Goal: Information Seeking & Learning: Learn about a topic

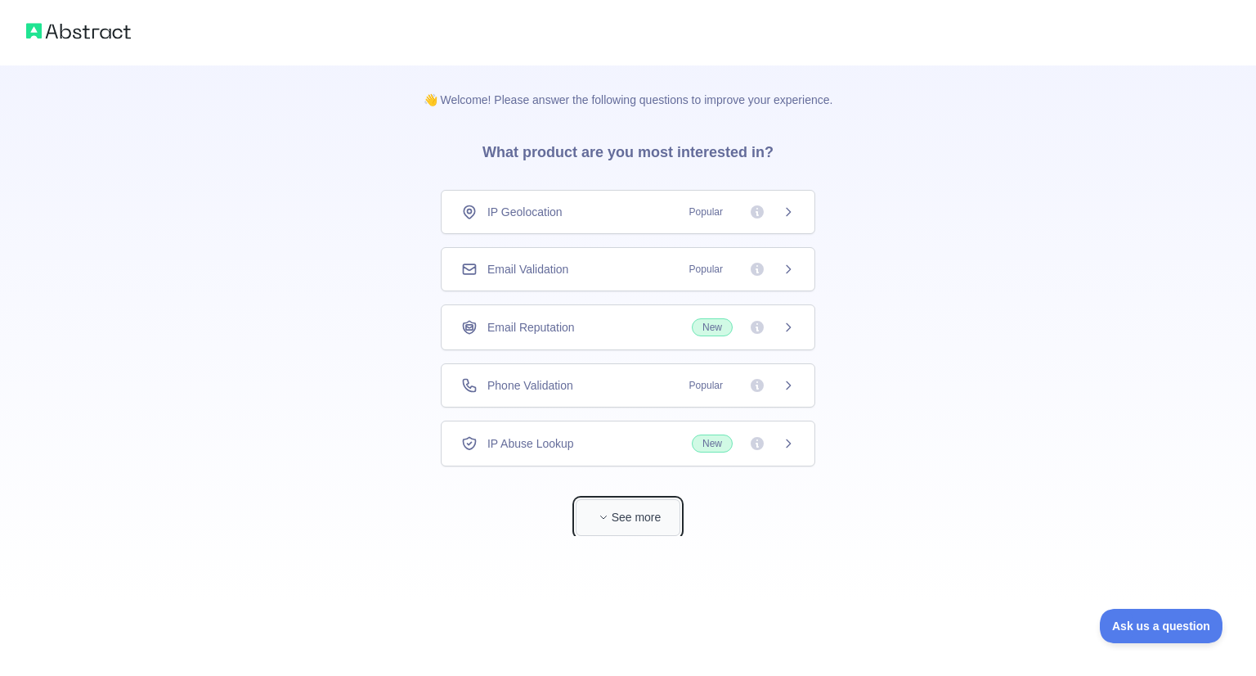
click at [610, 519] on span "button" at bounding box center [603, 517] width 16 height 16
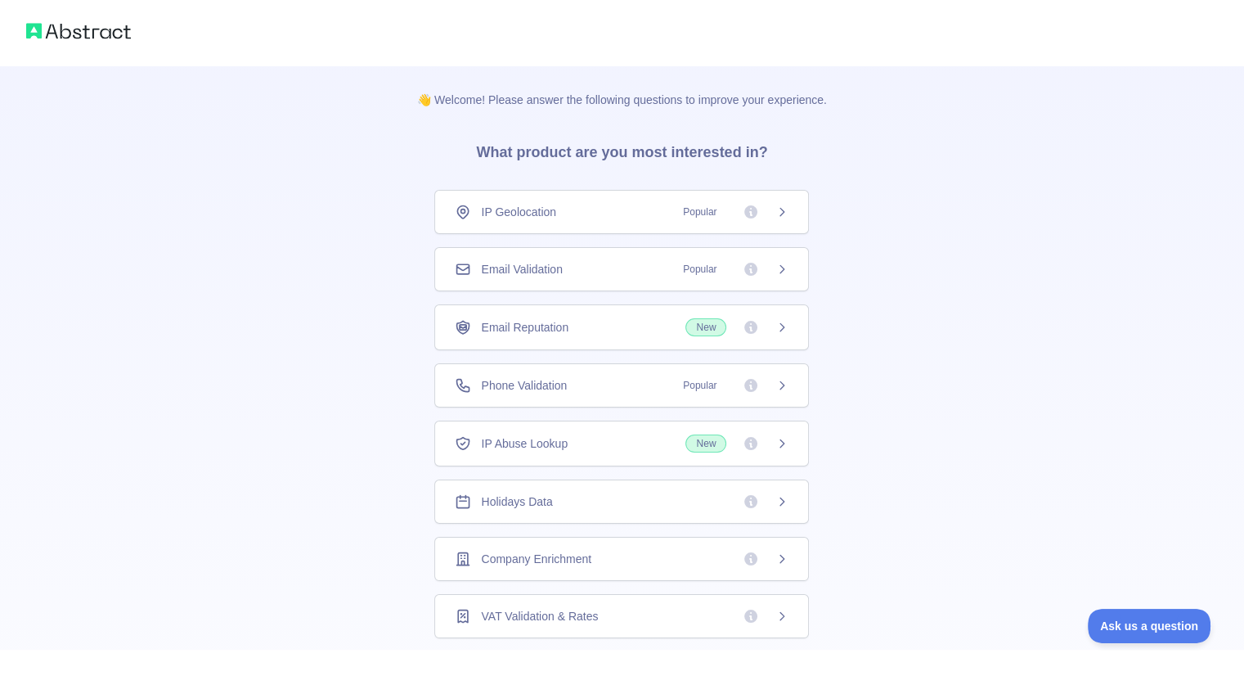
click at [631, 502] on div "Holidays Data" at bounding box center [622, 501] width 334 height 16
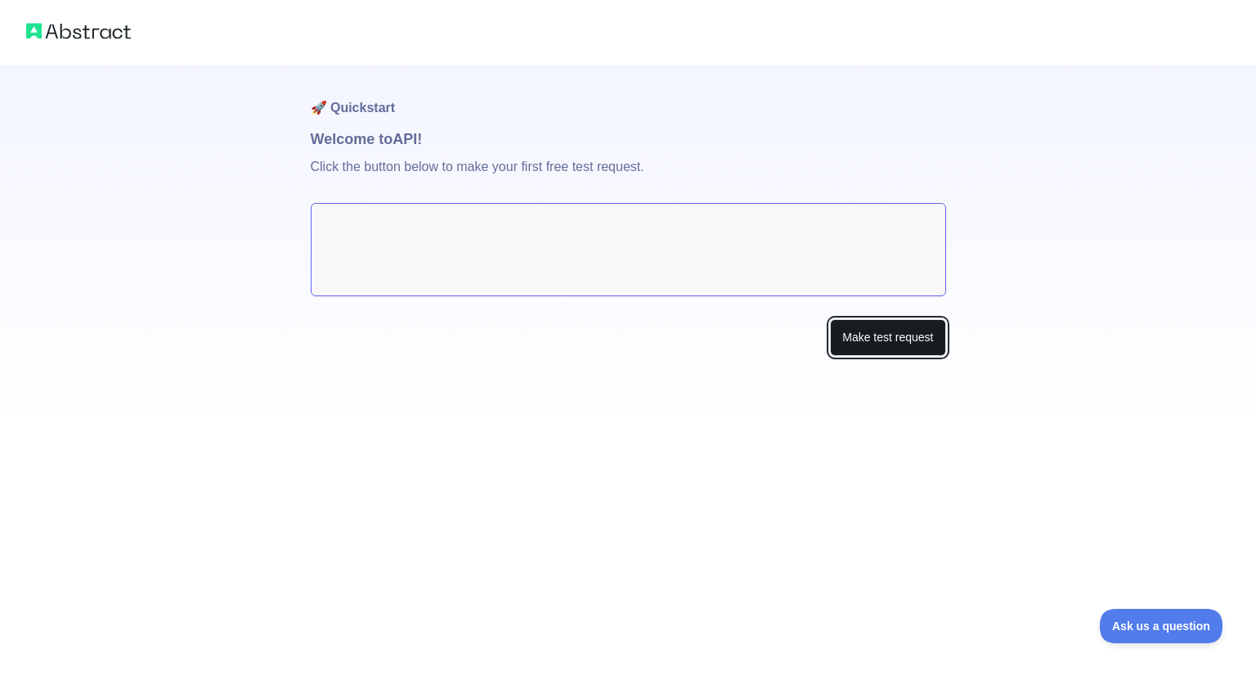
click at [857, 354] on button "Make test request" at bounding box center [887, 337] width 115 height 37
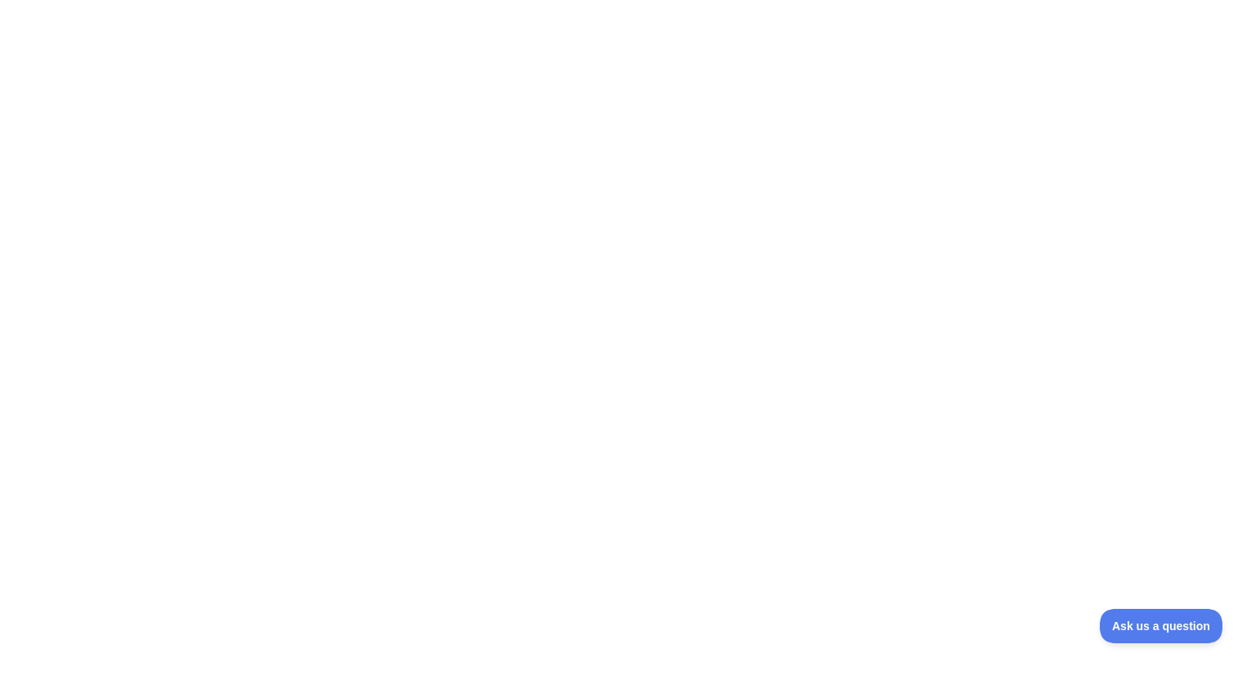
click at [312, 155] on div at bounding box center [628, 338] width 1256 height 676
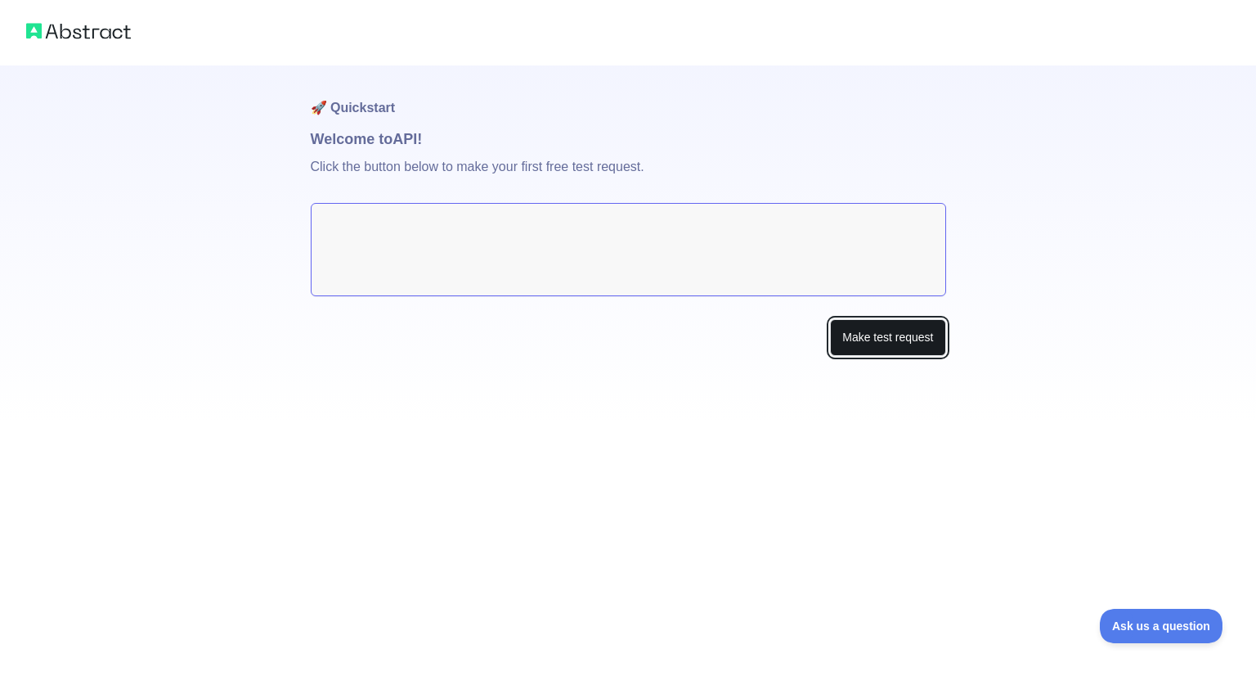
click at [851, 328] on button "Make test request" at bounding box center [887, 337] width 115 height 37
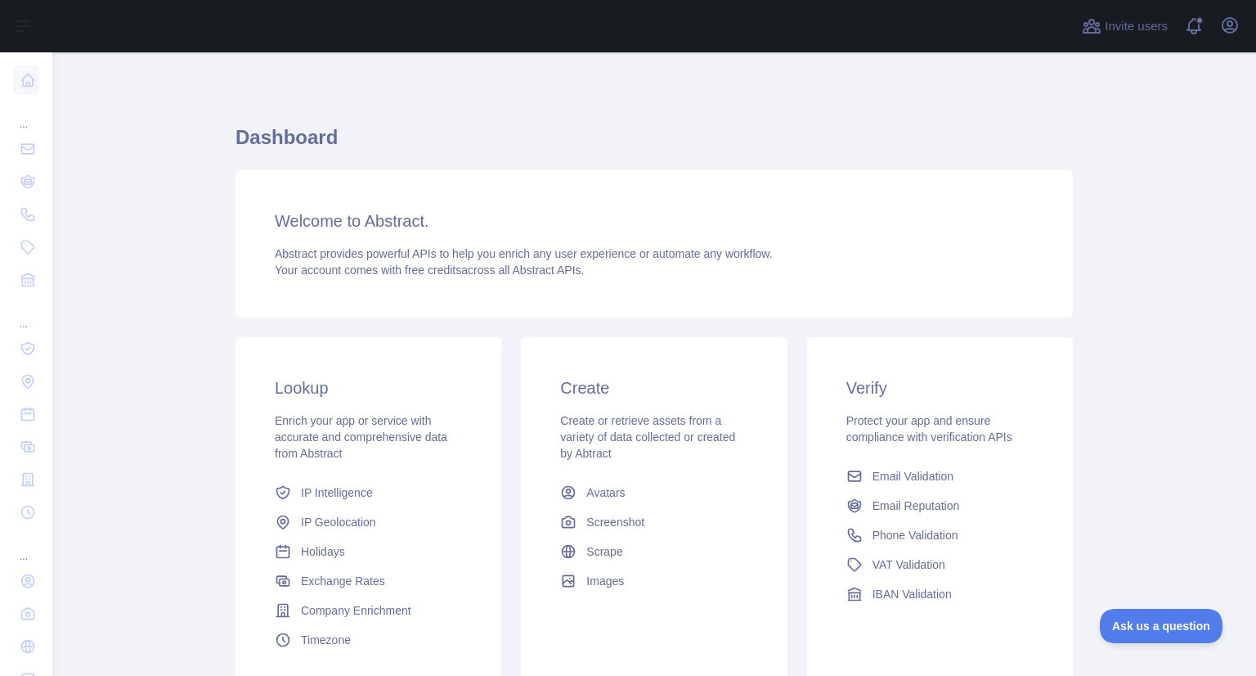
scroll to position [139, 0]
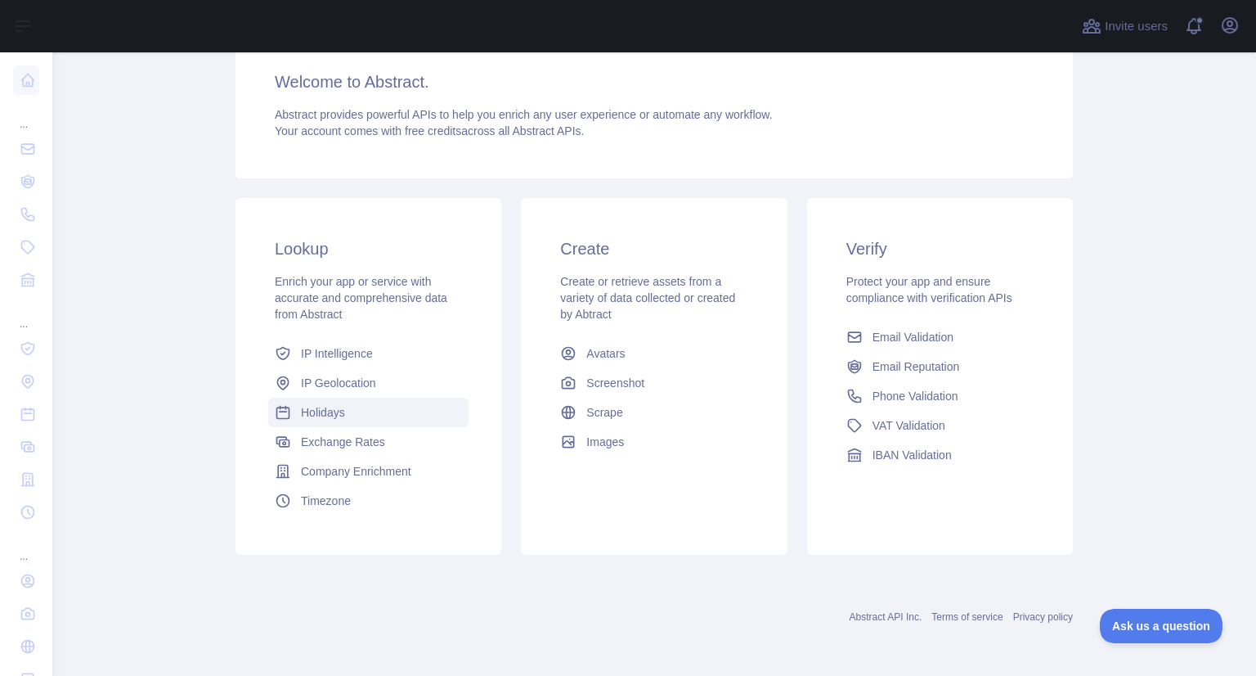
click at [301, 412] on span "Holidays" at bounding box center [323, 412] width 44 height 16
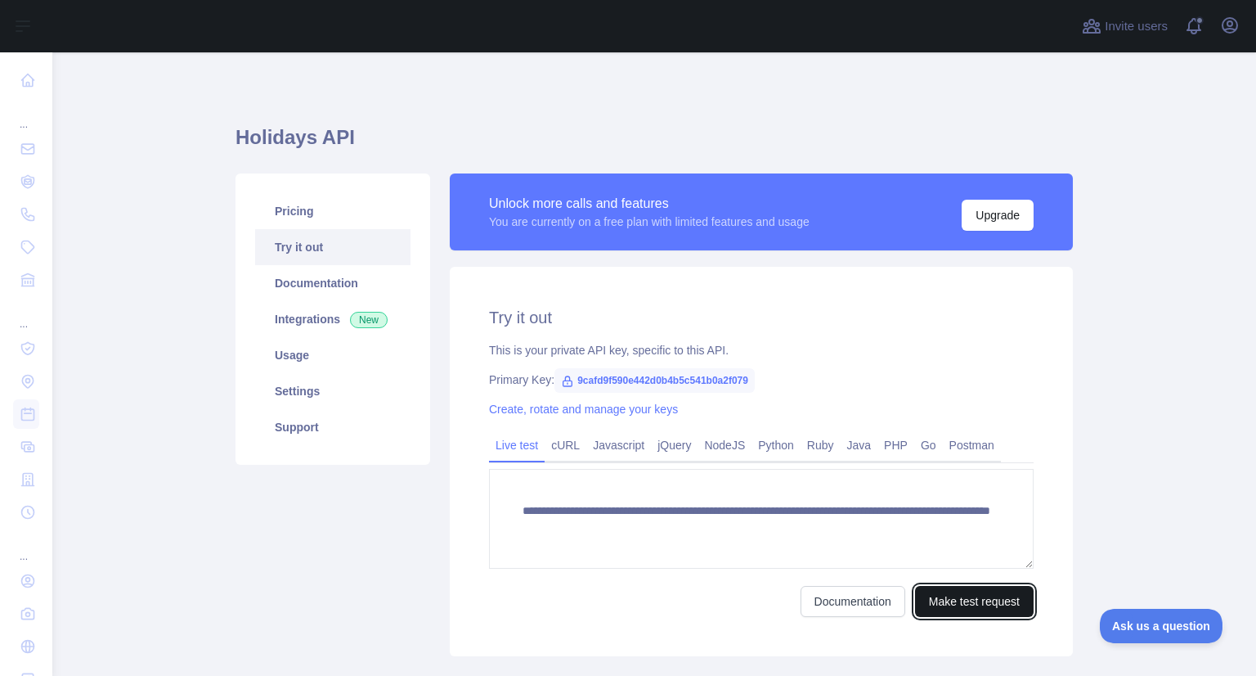
click at [968, 599] on button "Make test request" at bounding box center [974, 601] width 119 height 31
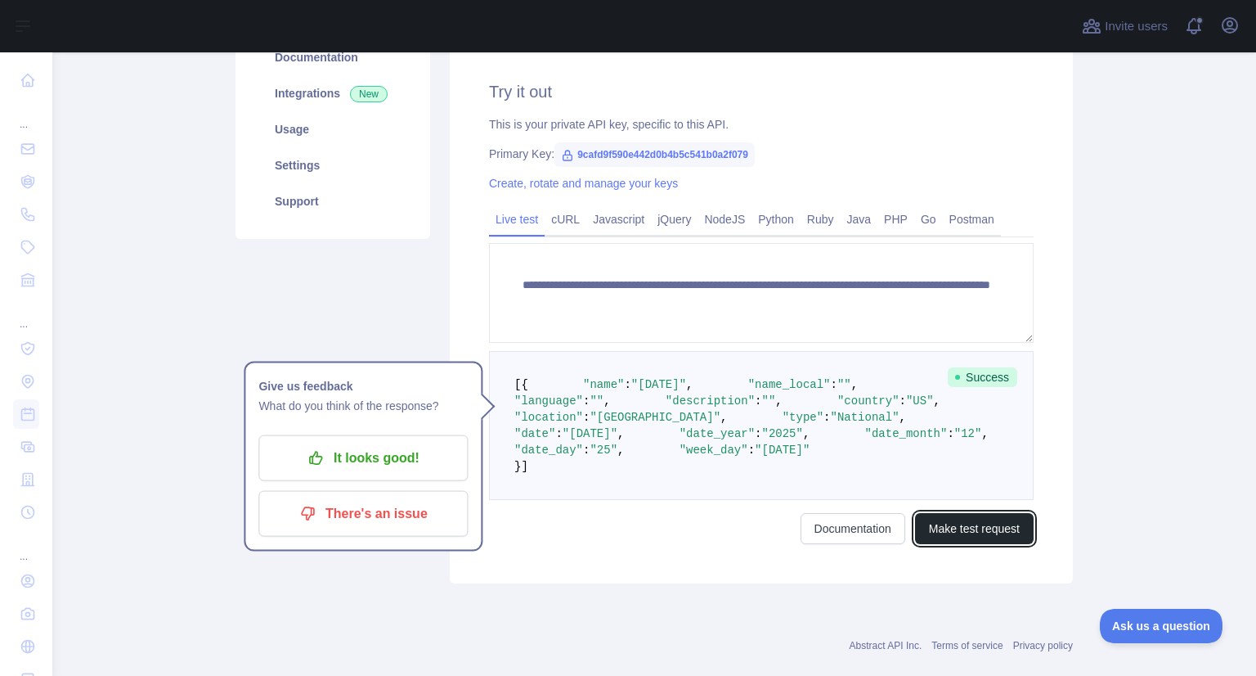
scroll to position [106, 0]
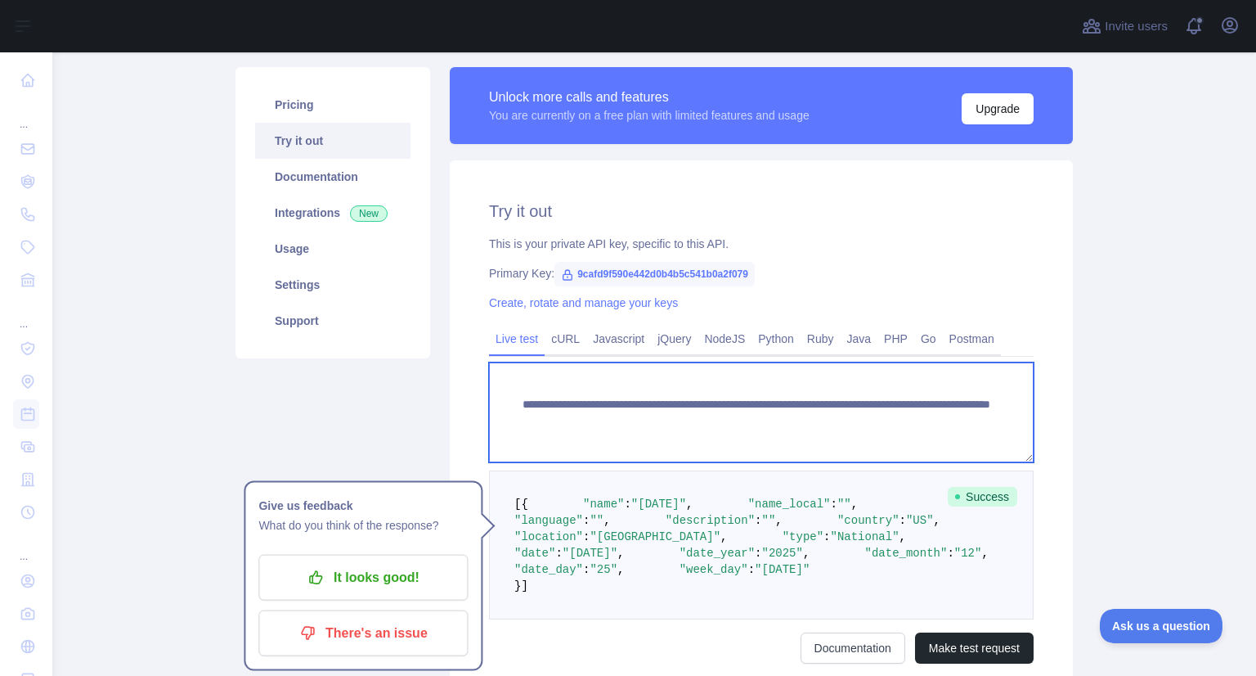
drag, startPoint x: 516, startPoint y: 402, endPoint x: 1014, endPoint y: 442, distance: 499.7
click at [1014, 442] on textarea "**********" at bounding box center [761, 412] width 545 height 100
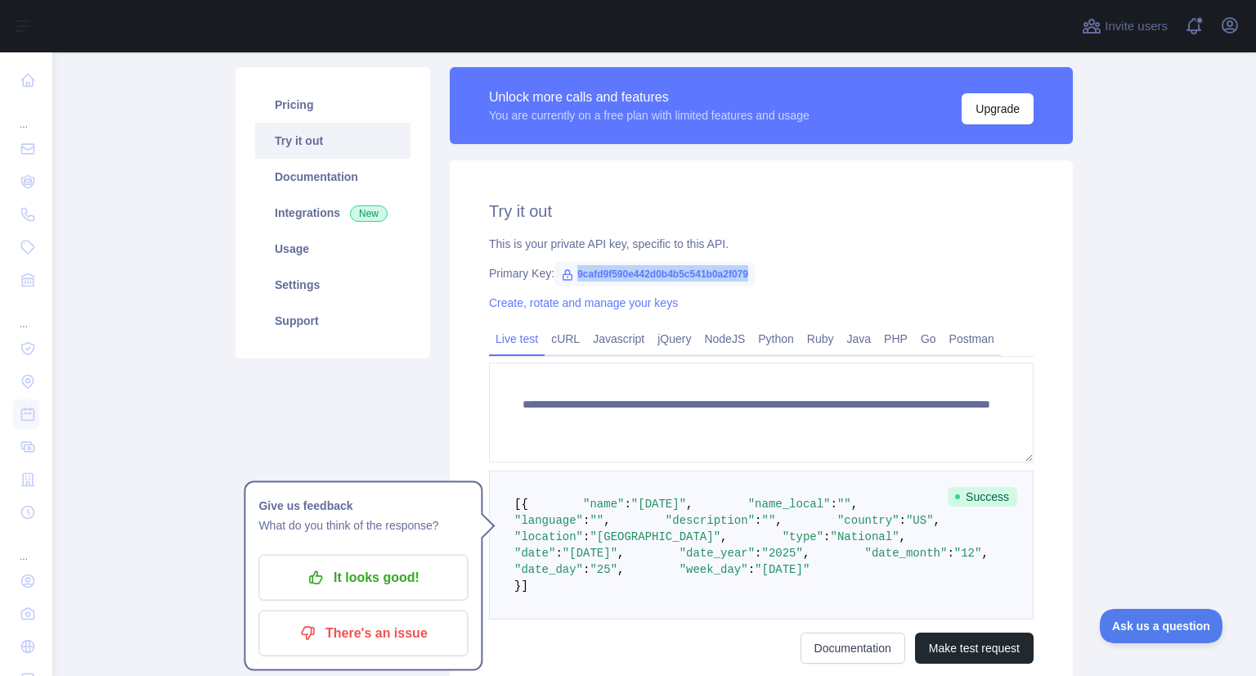
drag, startPoint x: 756, startPoint y: 274, endPoint x: 566, endPoint y: 272, distance: 189.8
click at [566, 272] on div "Primary Key: 9cafd9f590e442d0b4b5c541b0a2f079" at bounding box center [761, 273] width 545 height 16
copy span "9cafd9f590e442d0b4b5c541b0a2f079"
click at [418, 573] on p "It looks good!" at bounding box center [363, 577] width 185 height 28
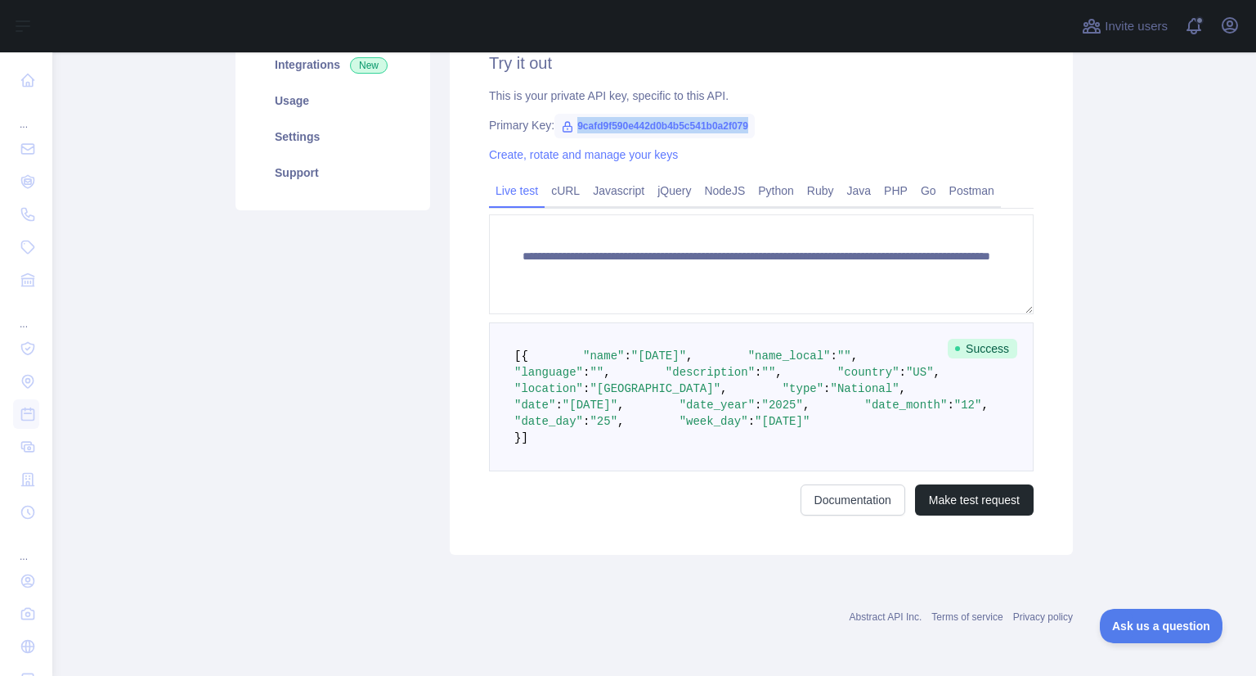
scroll to position [278, 0]
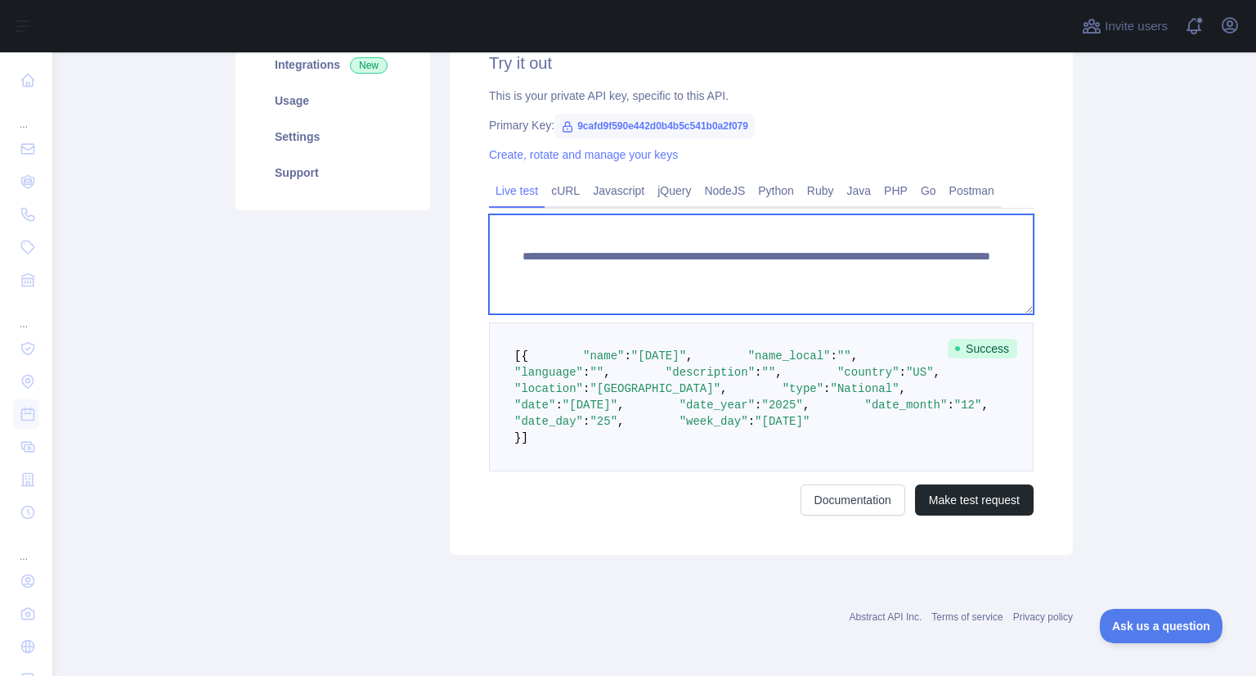
drag, startPoint x: 1001, startPoint y: 249, endPoint x: 488, endPoint y: 221, distance: 513.6
click at [489, 221] on textarea "**********" at bounding box center [761, 264] width 545 height 100
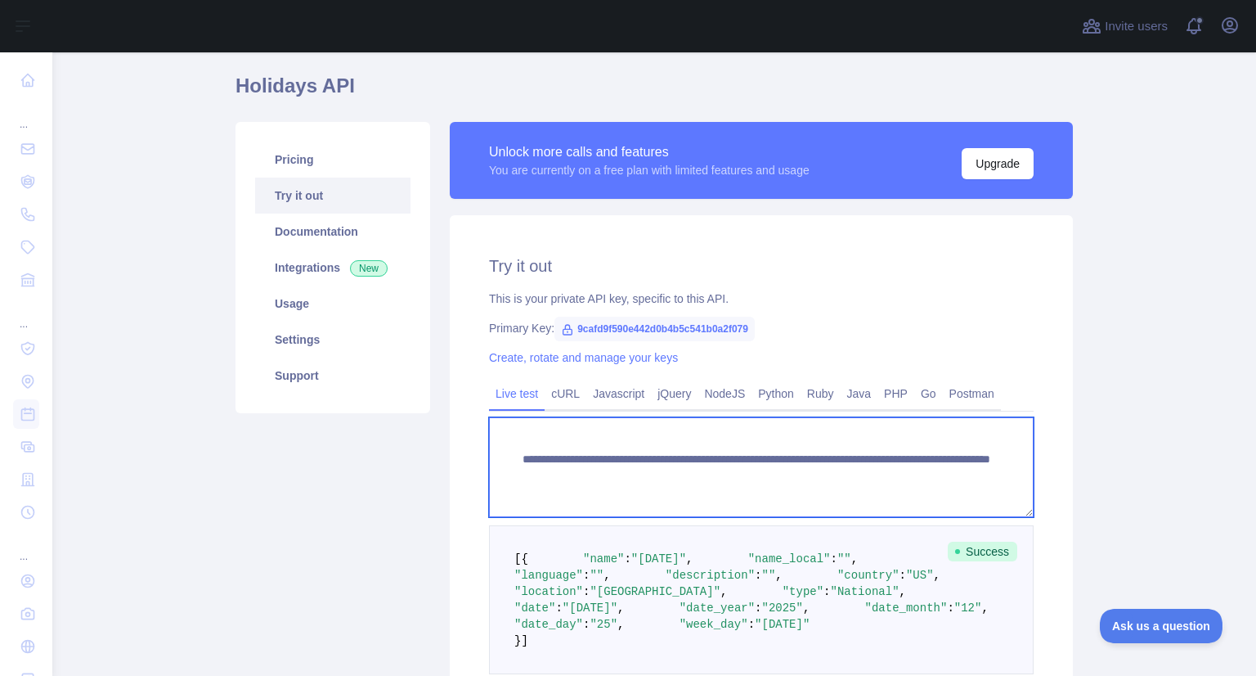
scroll to position [52, 0]
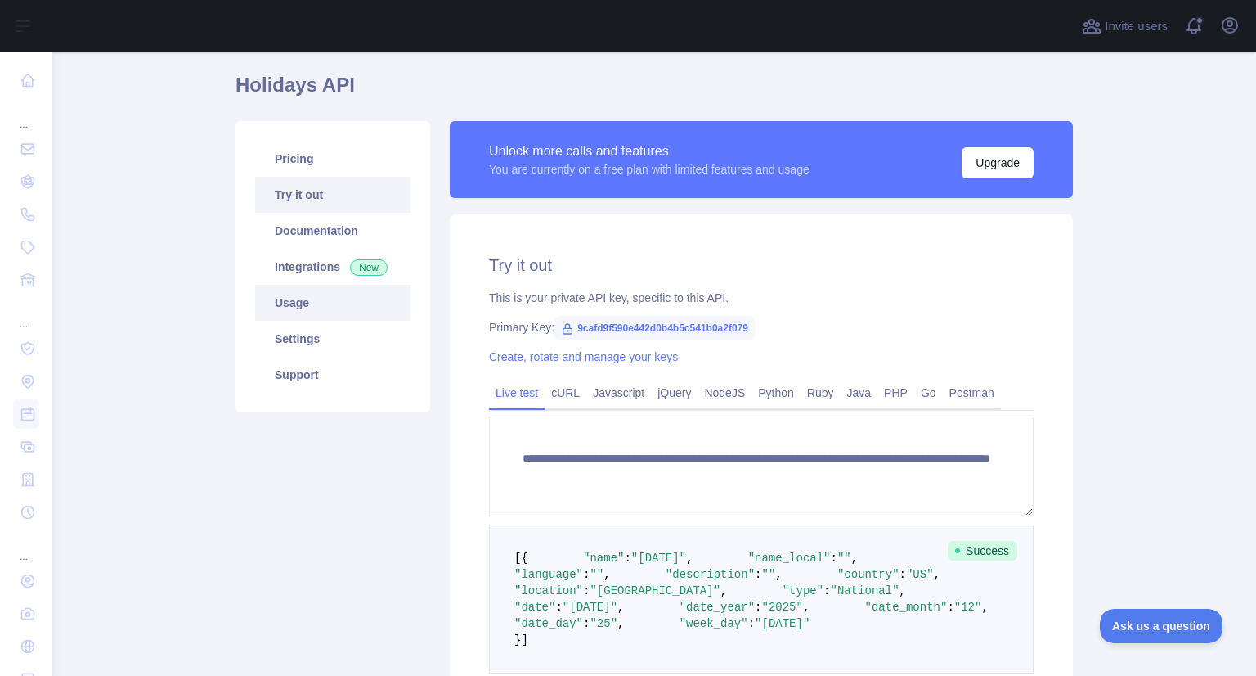
click at [280, 317] on link "Usage" at bounding box center [332, 303] width 155 height 36
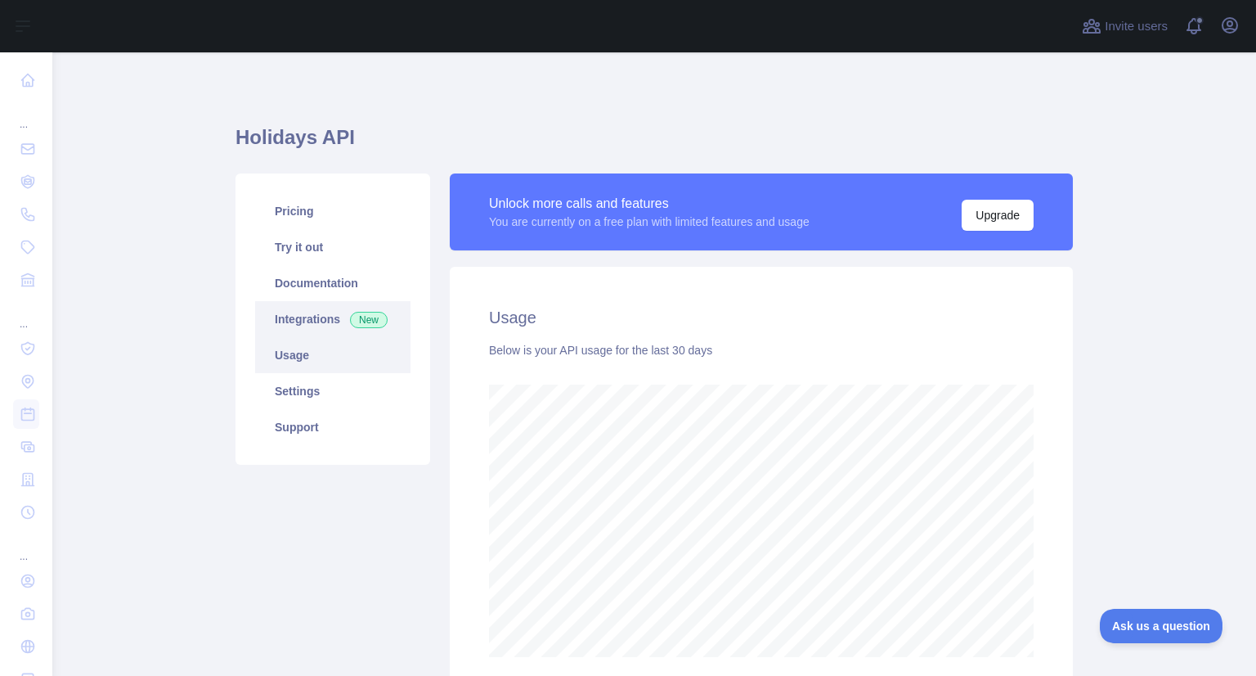
click at [311, 311] on link "Integrations New" at bounding box center [332, 319] width 155 height 36
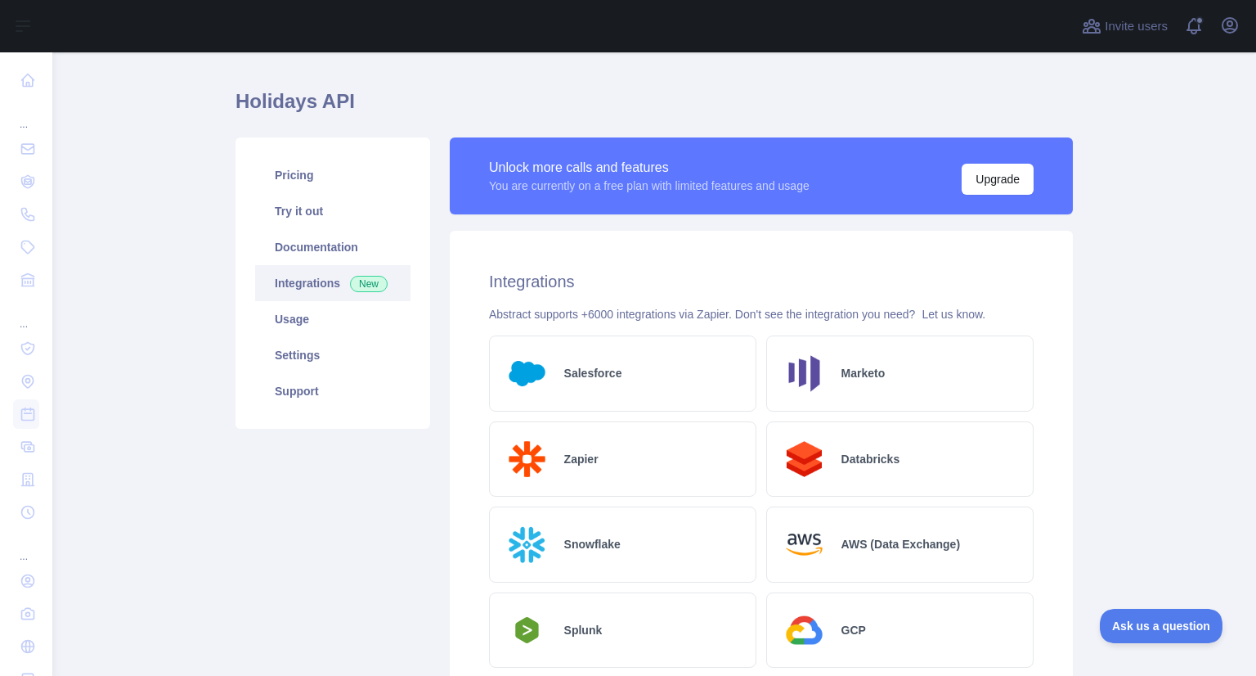
scroll to position [26, 0]
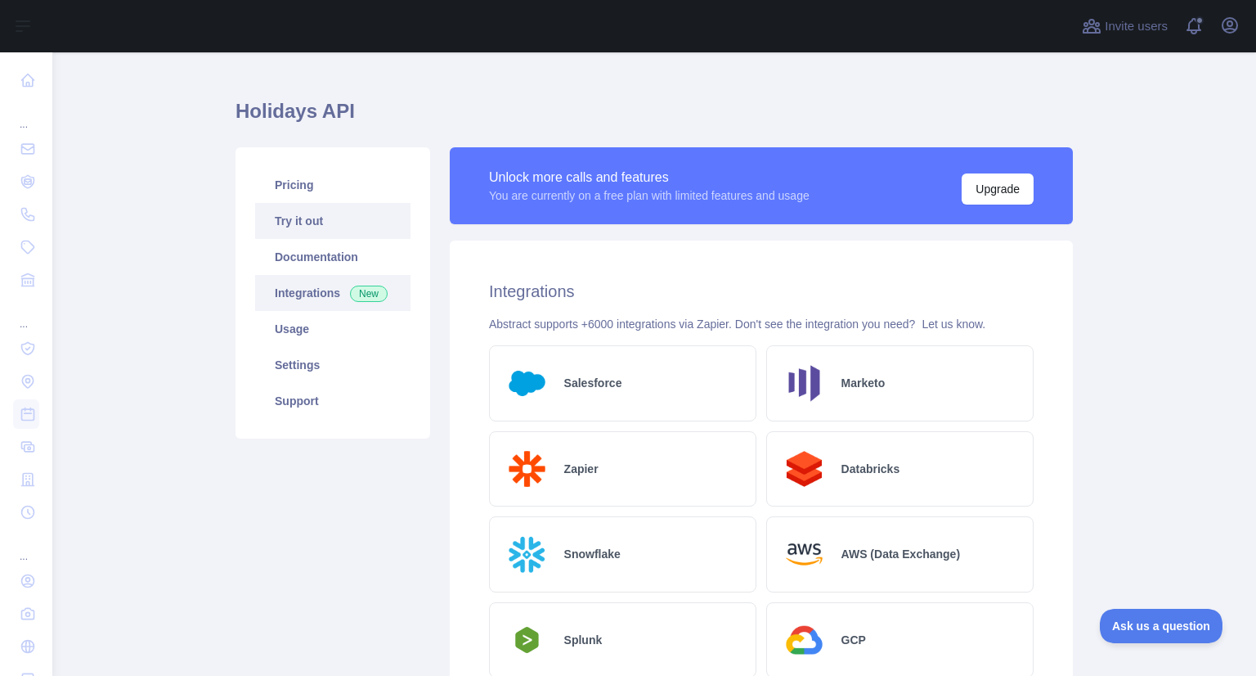
click at [301, 218] on link "Try it out" at bounding box center [332, 221] width 155 height 36
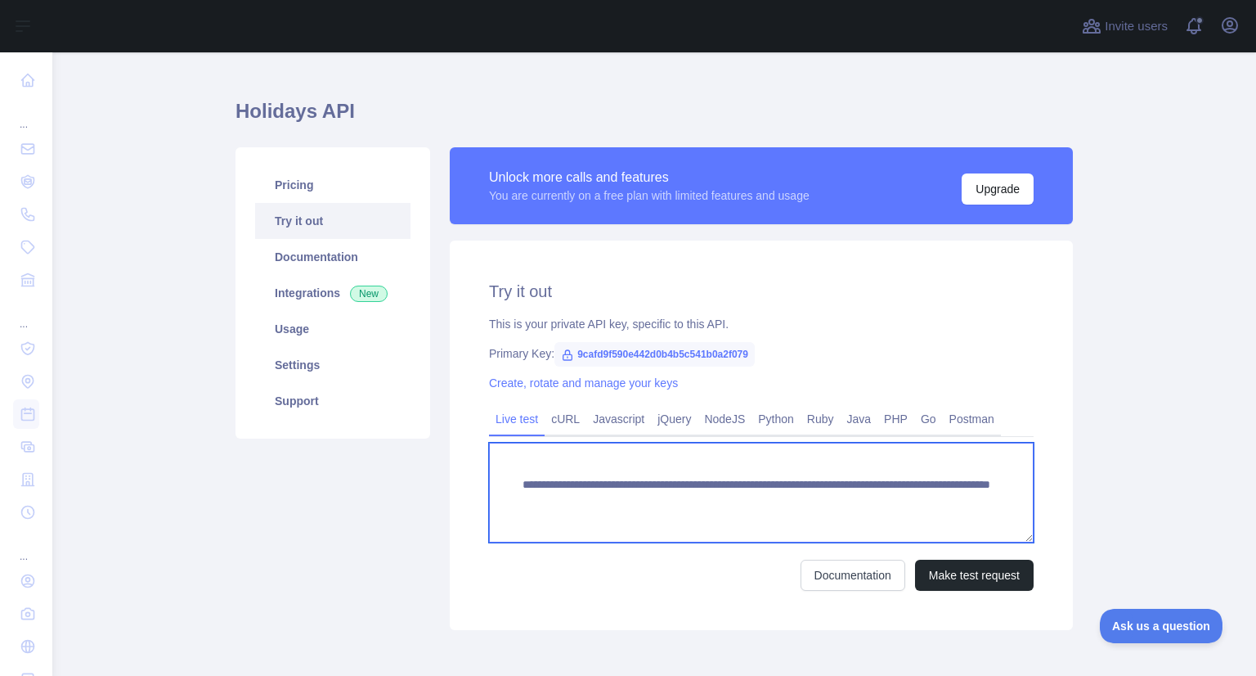
drag, startPoint x: 1006, startPoint y: 514, endPoint x: 505, endPoint y: 466, distance: 503.7
click at [505, 466] on textarea "**********" at bounding box center [761, 492] width 545 height 100
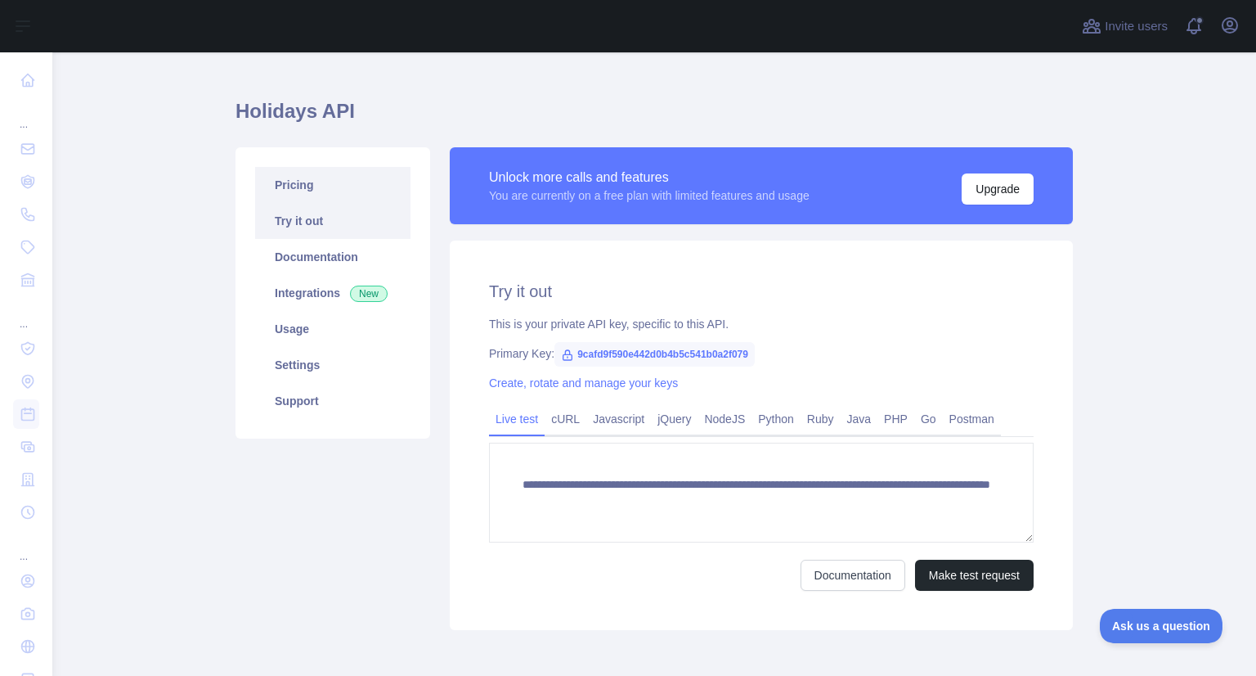
click at [304, 183] on link "Pricing" at bounding box center [332, 185] width 155 height 36
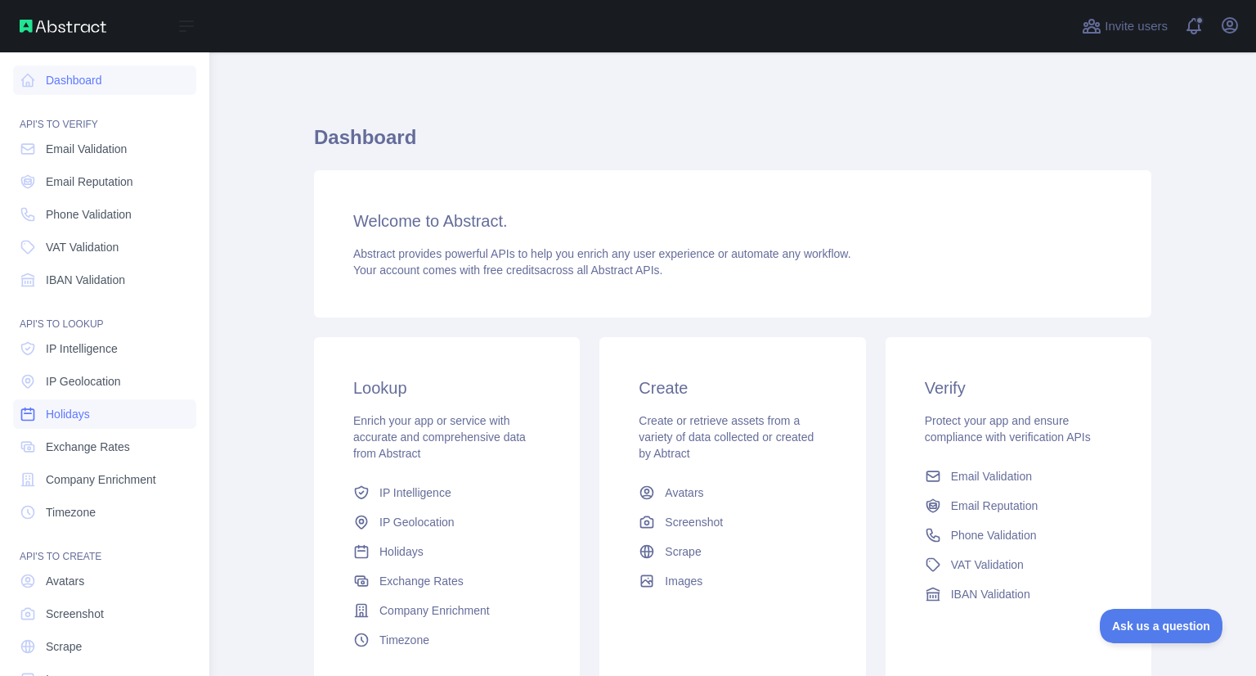
click at [106, 420] on link "Holidays" at bounding box center [104, 413] width 183 height 29
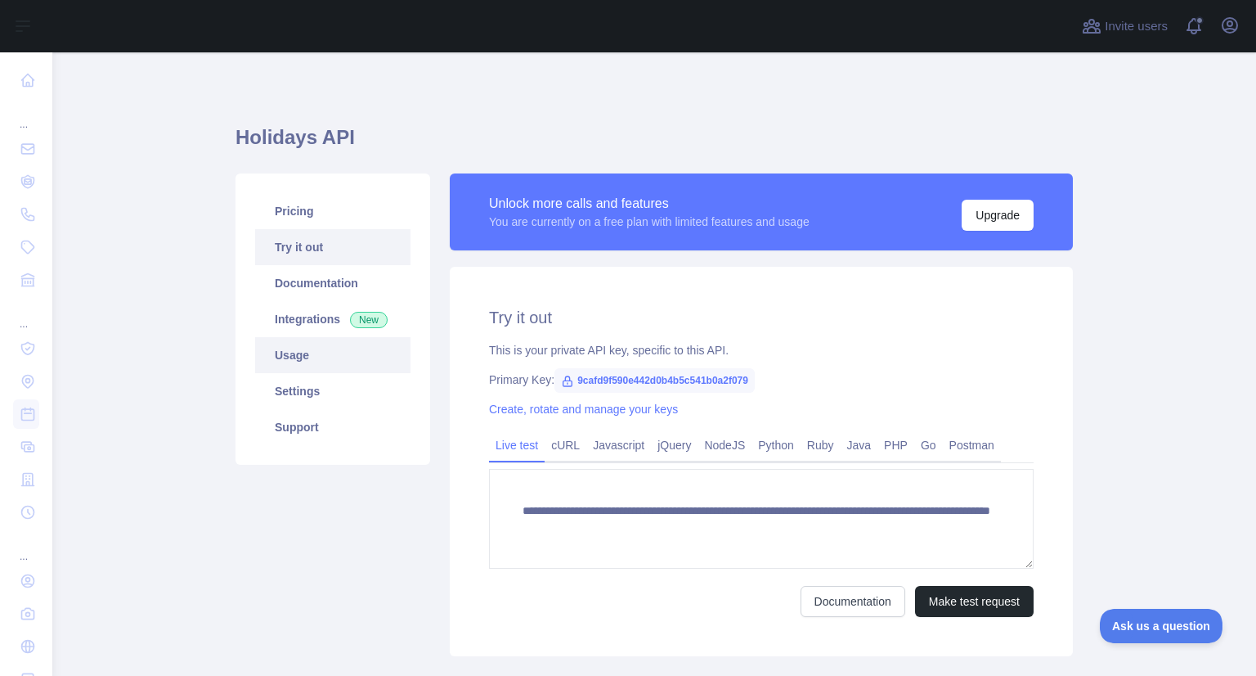
click at [313, 354] on link "Usage" at bounding box center [332, 355] width 155 height 36
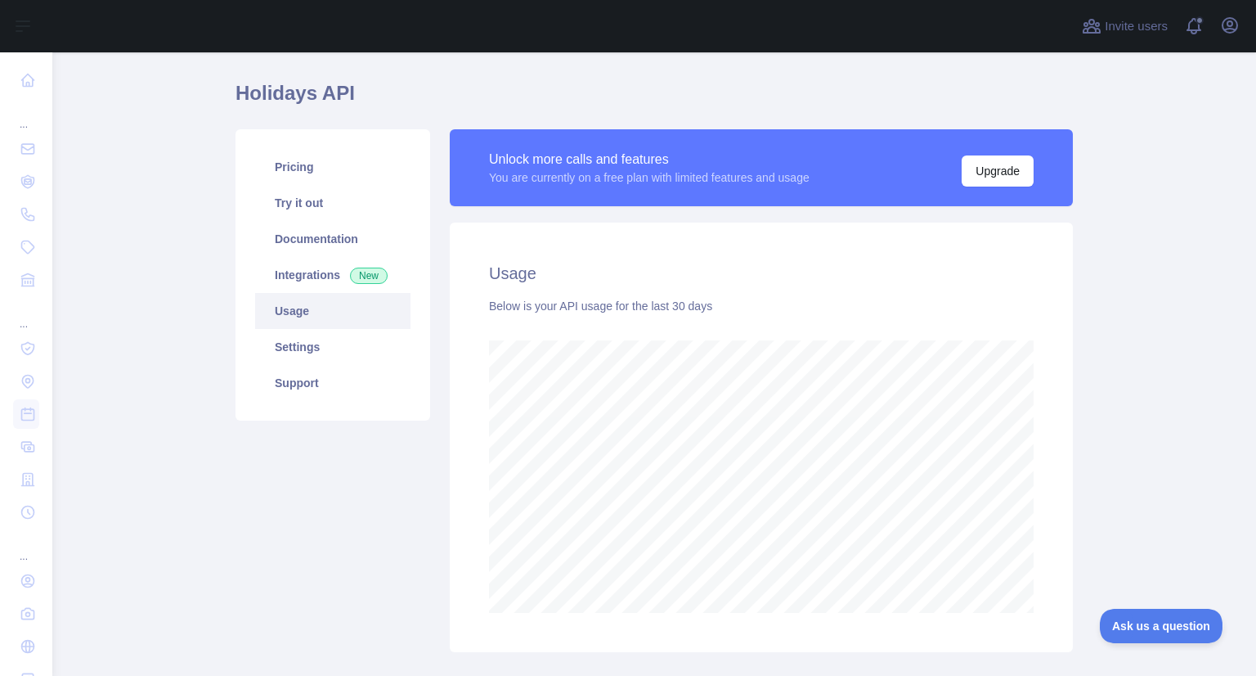
scroll to position [41, 0]
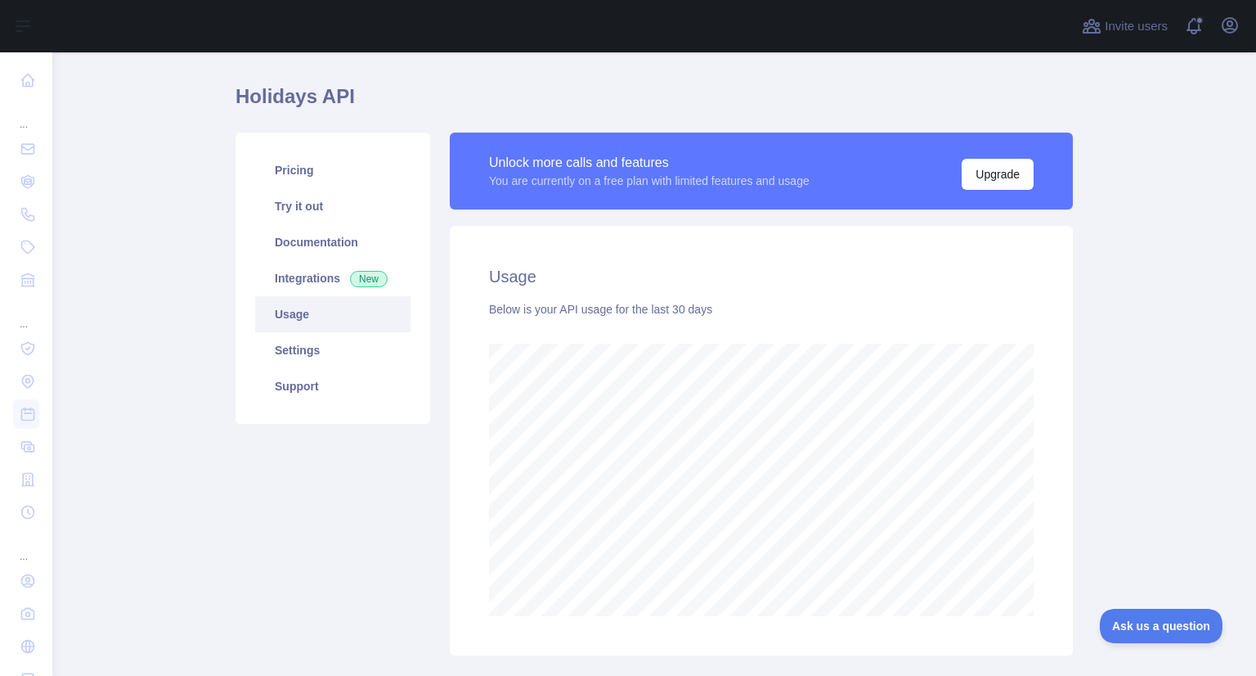
click at [137, 453] on main "Holidays API Pricing Try it out Documentation Integrations New Usage Settings S…" at bounding box center [654, 363] width 1204 height 623
